Goal: Transaction & Acquisition: Subscribe to service/newsletter

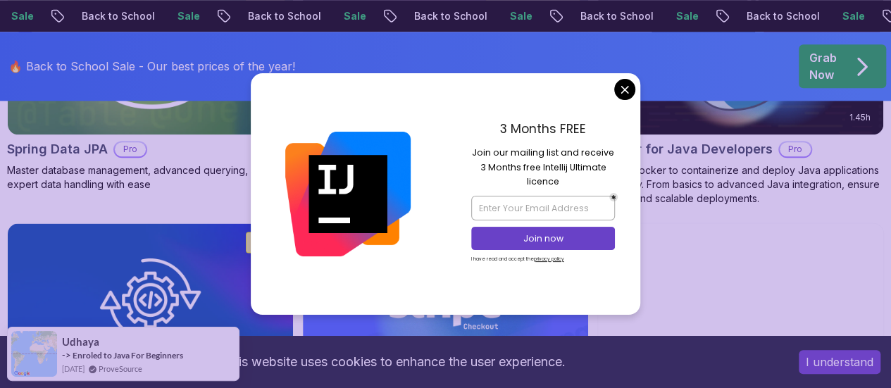
scroll to position [825, 0]
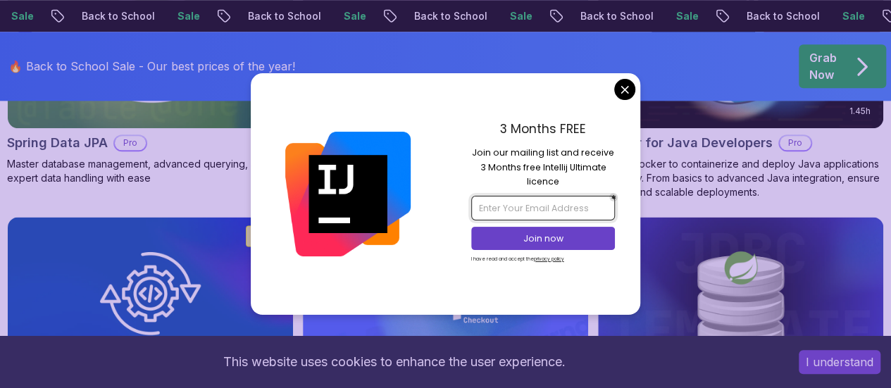
click at [511, 206] on input "email" at bounding box center [543, 208] width 144 height 24
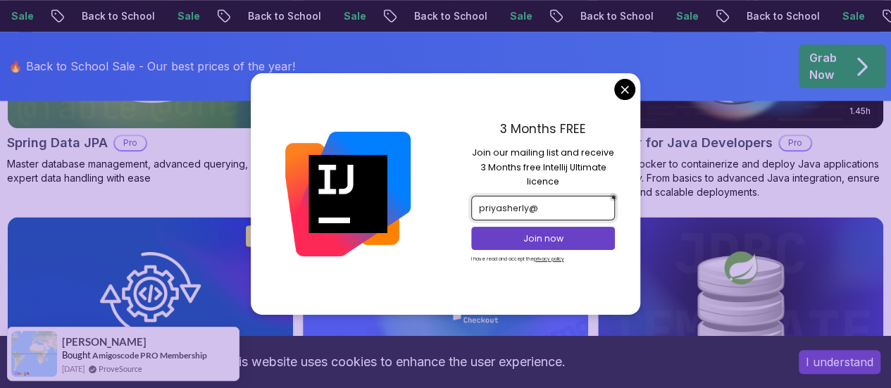
click at [530, 206] on input "priyasherly@" at bounding box center [543, 208] width 144 height 24
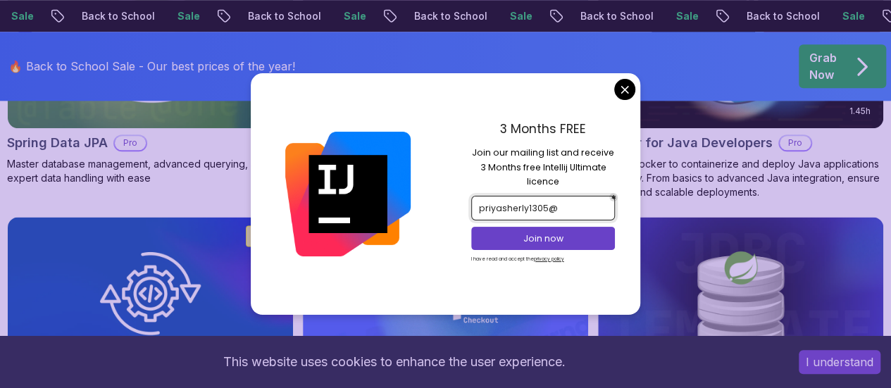
click at [592, 213] on input "priyasherly1305@" at bounding box center [543, 208] width 144 height 24
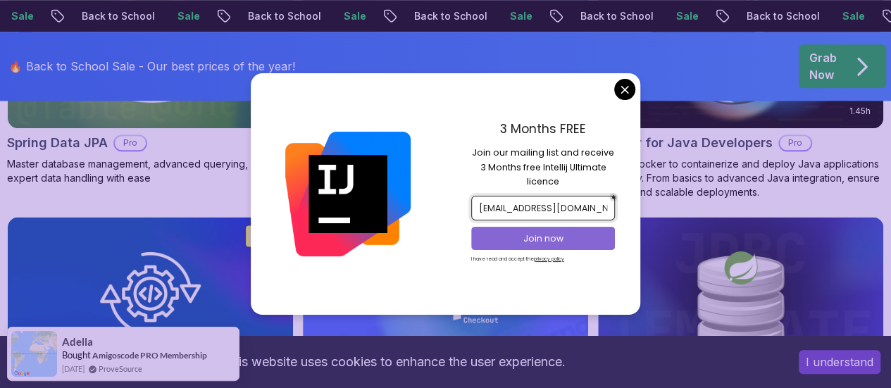
type input "[EMAIL_ADDRESS][DOMAIN_NAME]"
click at [546, 232] on p "Join now" at bounding box center [542, 238] width 117 height 13
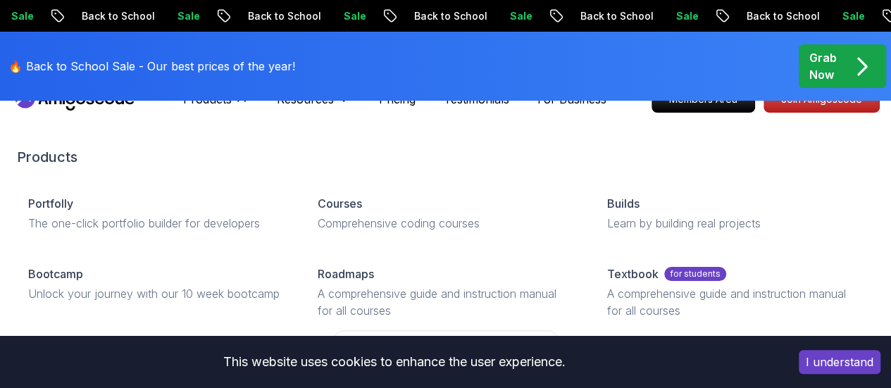
scroll to position [0, 0]
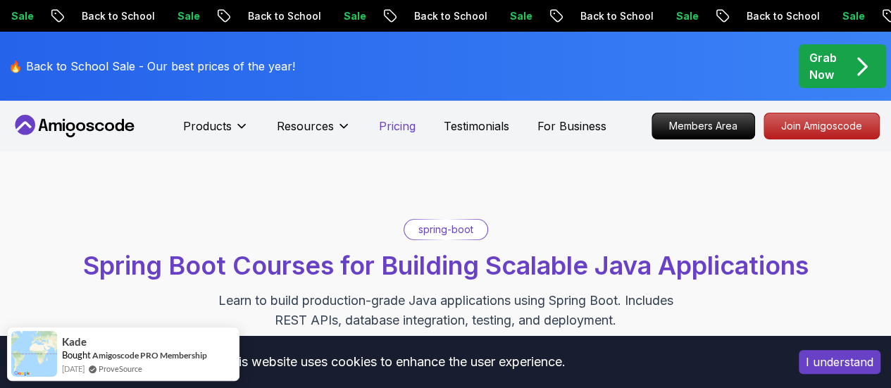
click at [396, 123] on p "Pricing" at bounding box center [397, 126] width 37 height 17
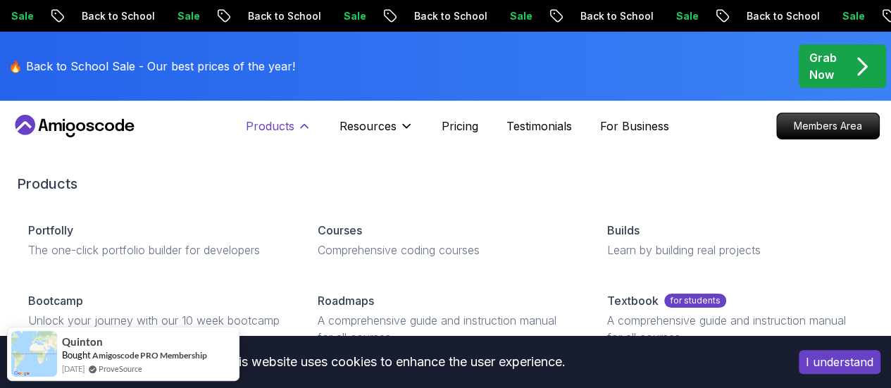
click at [273, 124] on p "Products" at bounding box center [270, 126] width 49 height 17
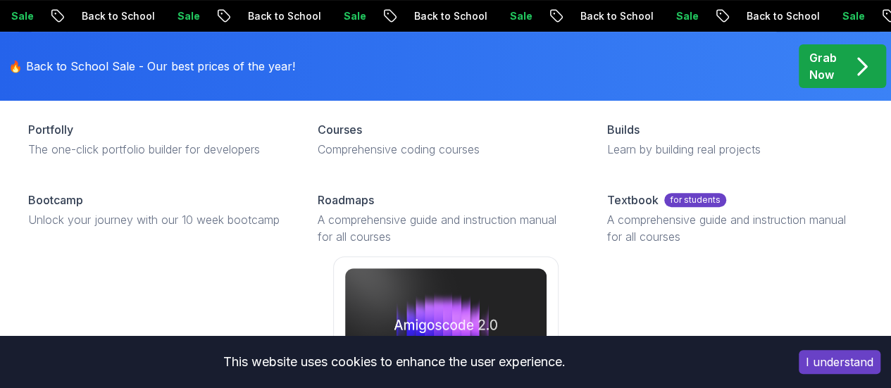
scroll to position [173, 0]
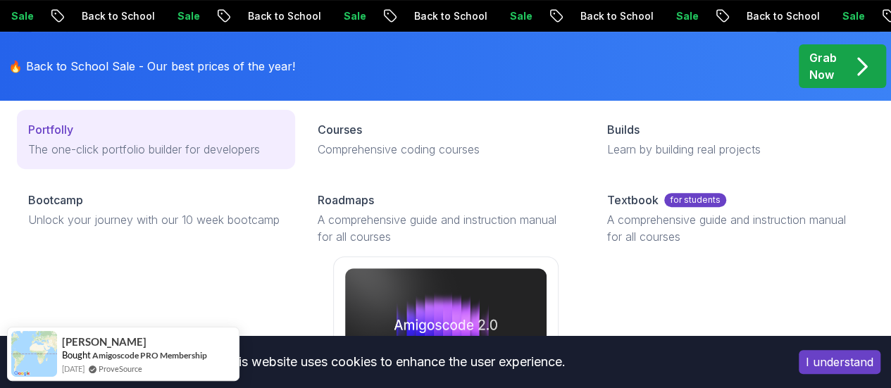
click at [62, 138] on p "Portfolly" at bounding box center [50, 129] width 45 height 17
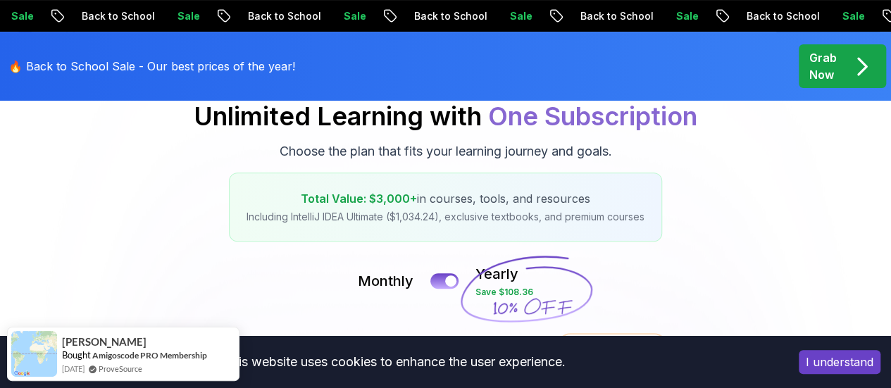
scroll to position [0, 0]
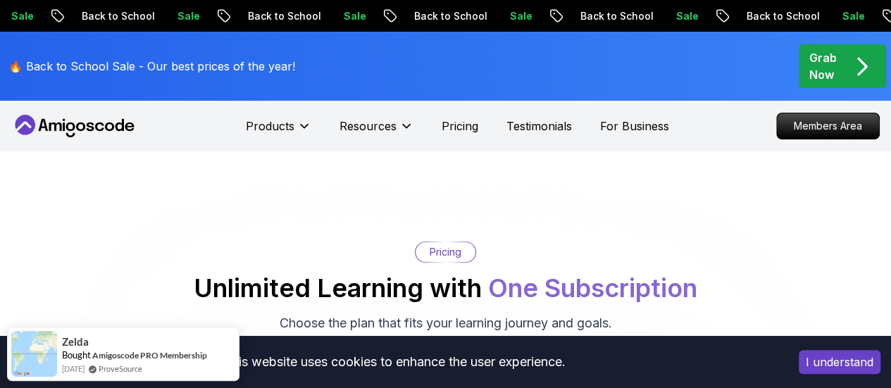
click at [823, 357] on button "I understand" at bounding box center [840, 362] width 82 height 24
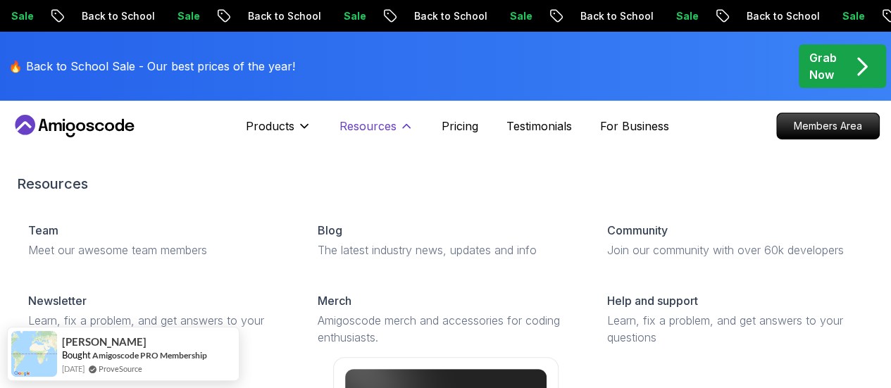
click at [392, 131] on p "Resources" at bounding box center [367, 126] width 57 height 17
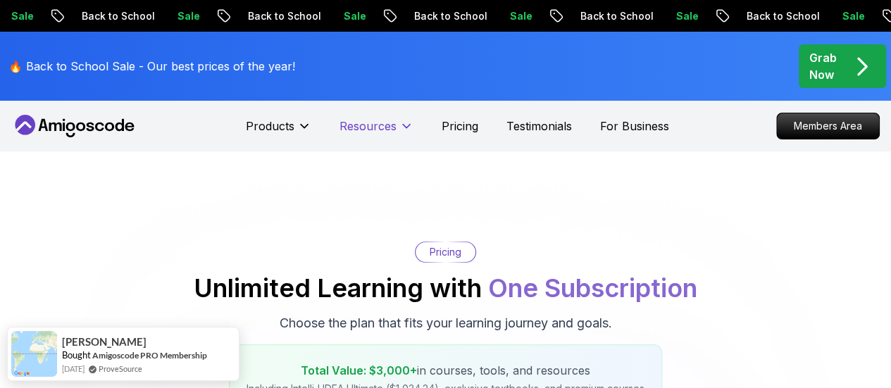
click at [392, 131] on p "Resources" at bounding box center [367, 126] width 57 height 17
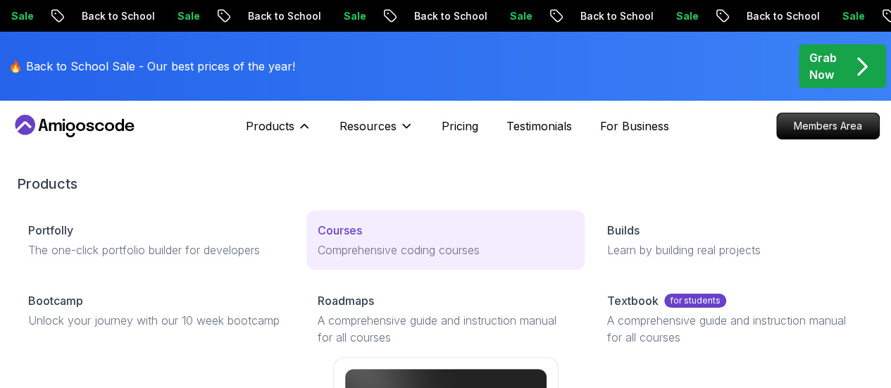
click at [318, 239] on div "Courses" at bounding box center [446, 230] width 256 height 17
